Goal: Information Seeking & Learning: Find specific fact

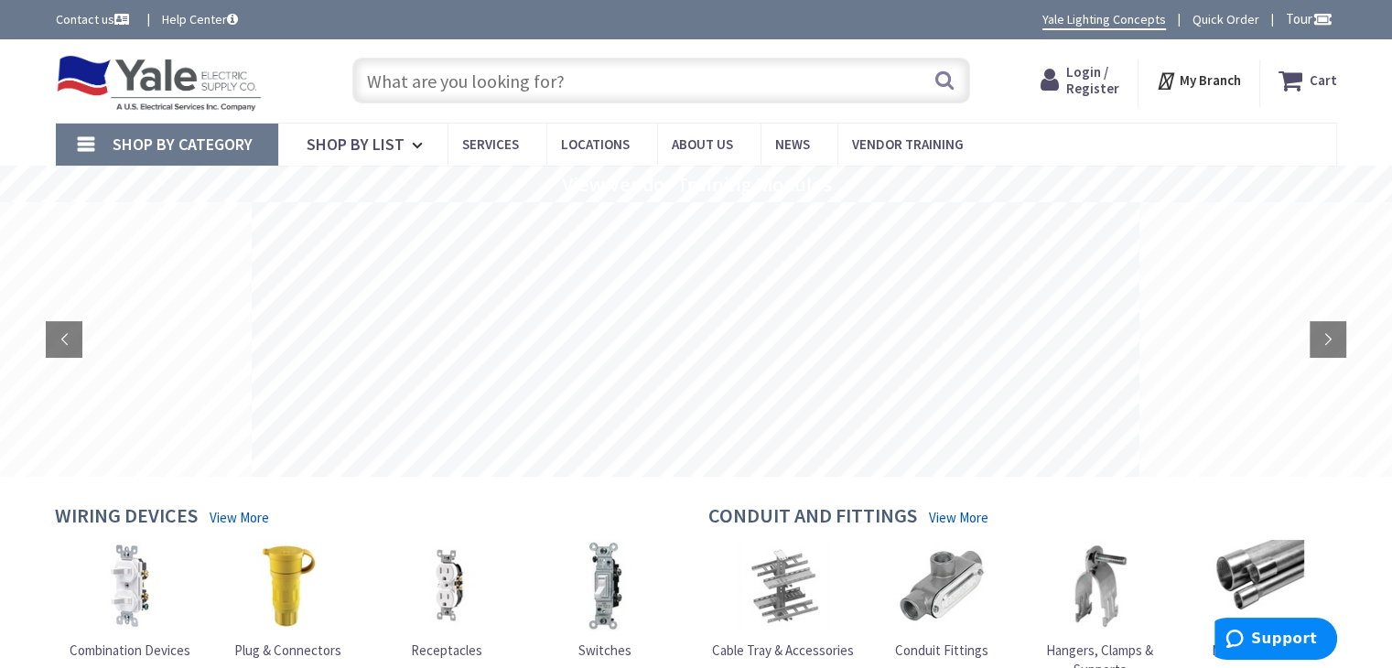
click at [539, 71] on input "text" at bounding box center [661, 81] width 618 height 46
click at [608, 79] on input "text" at bounding box center [661, 81] width 618 height 46
paste input "Square D QOB320"
type input "Square D QOB320"
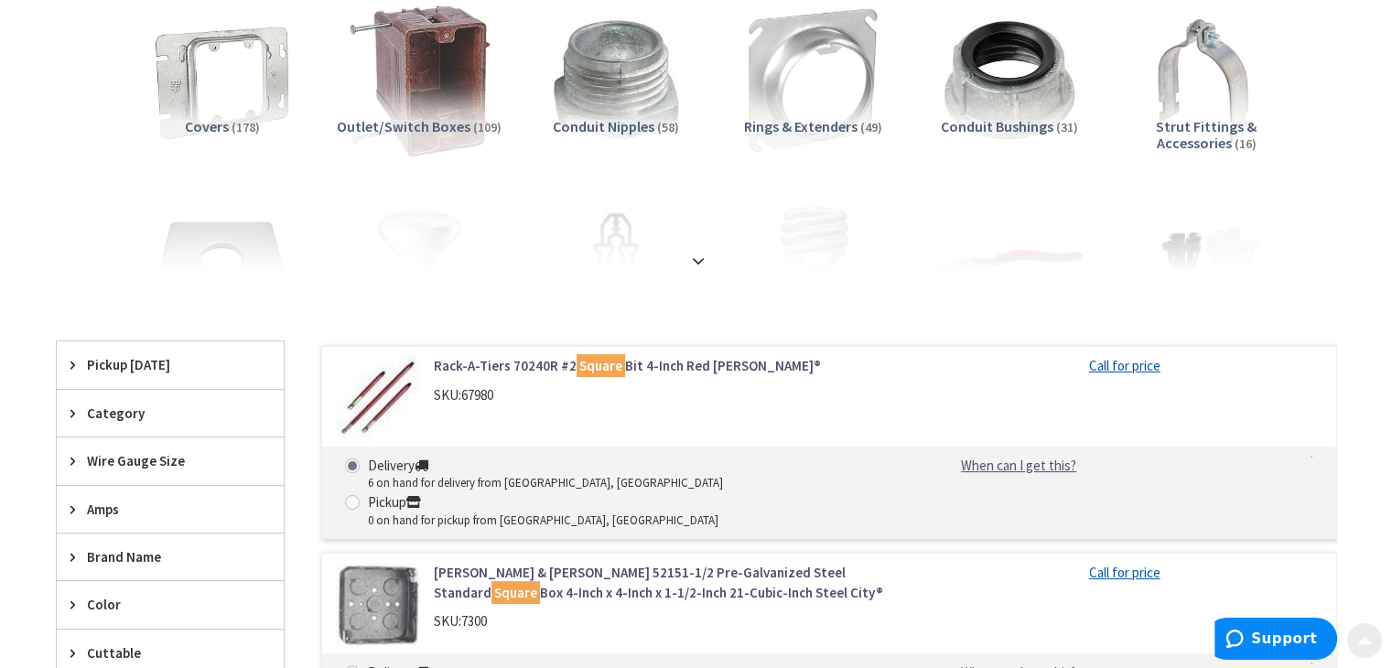
scroll to position [275, 0]
